Goal: Communication & Community: Answer question/provide support

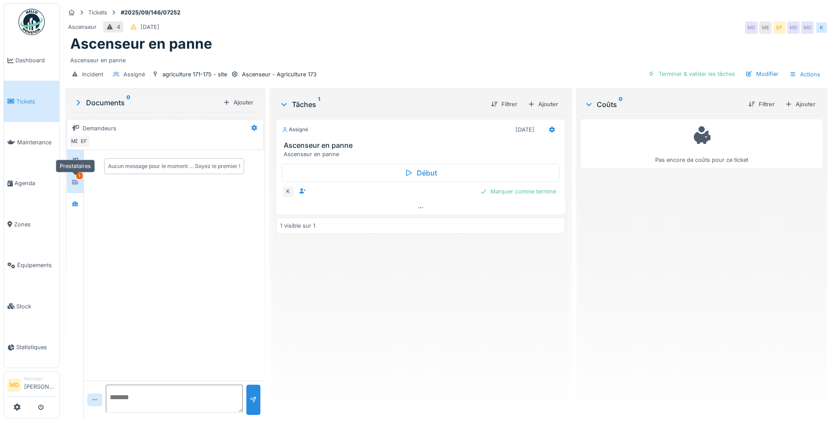
click at [71, 177] on div at bounding box center [75, 182] width 13 height 11
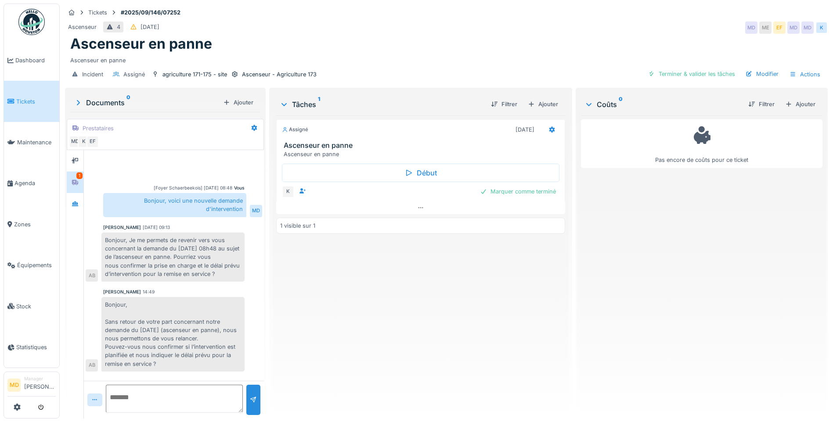
scroll to position [7, 0]
click at [79, 158] on icon at bounding box center [75, 161] width 7 height 6
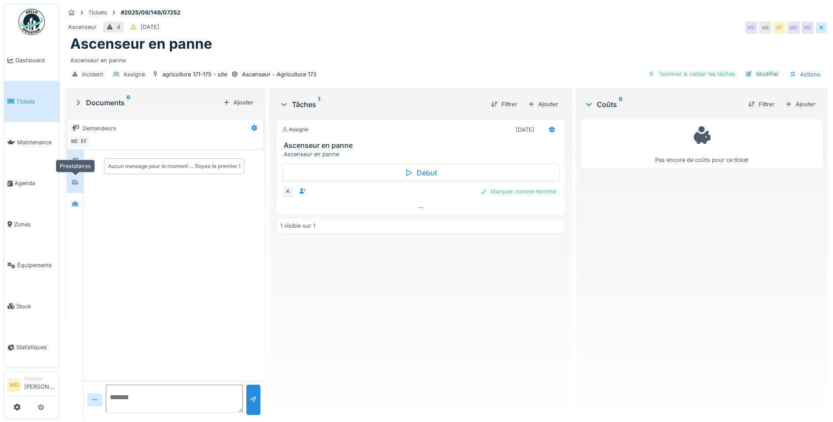
click at [74, 178] on div at bounding box center [75, 182] width 7 height 8
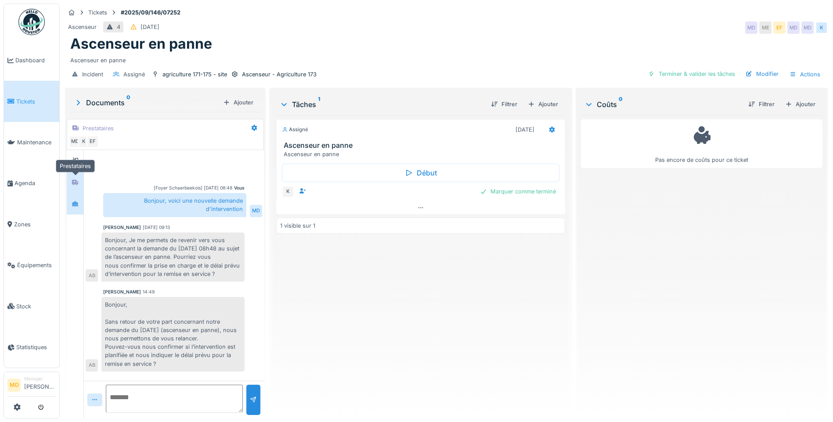
click at [77, 202] on icon at bounding box center [75, 204] width 6 height 5
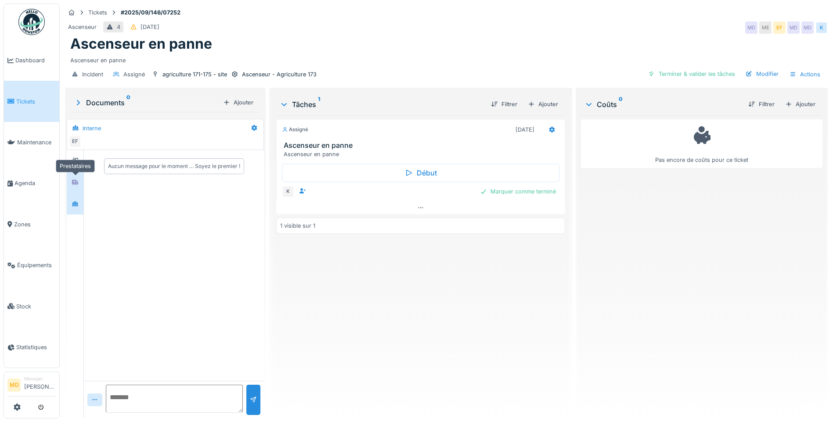
click at [77, 180] on icon at bounding box center [75, 182] width 6 height 5
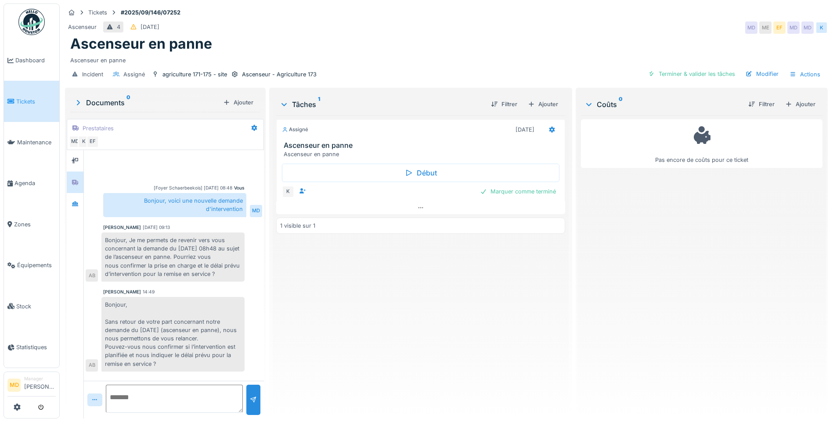
click at [356, 328] on div "Assigné 17/09/2025 Ascenseur en panne Ascenseur en panne Début K Marquer comme …" at bounding box center [420, 263] width 289 height 296
click at [80, 198] on div at bounding box center [75, 203] width 13 height 11
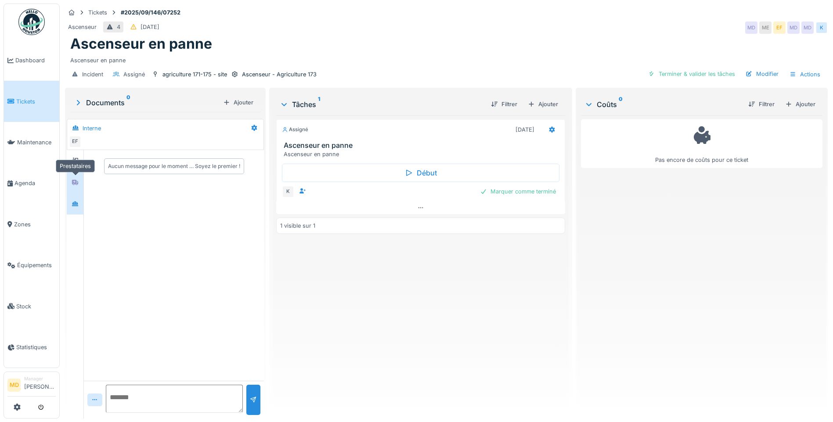
click at [74, 178] on div at bounding box center [75, 182] width 7 height 8
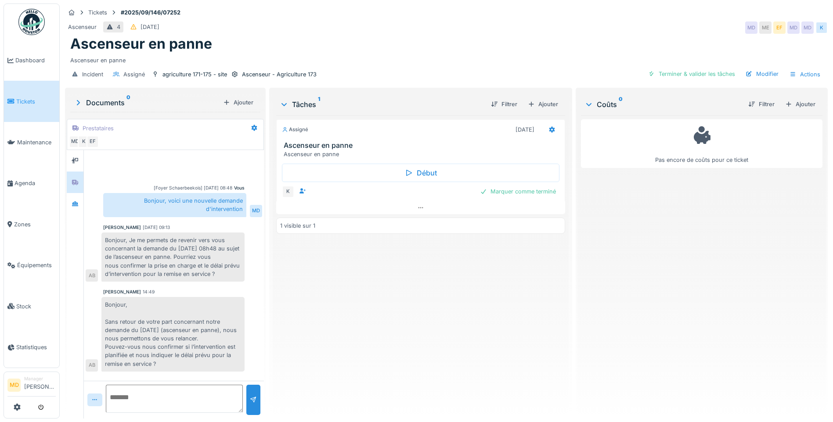
click at [173, 386] on textarea at bounding box center [174, 399] width 137 height 28
click at [213, 324] on div "Bonjour, Sans retour de votre part concernant notre demande du 16/09/2025 (asce…" at bounding box center [172, 334] width 143 height 75
click at [159, 395] on textarea at bounding box center [174, 399] width 137 height 28
